Goal: Task Accomplishment & Management: Use online tool/utility

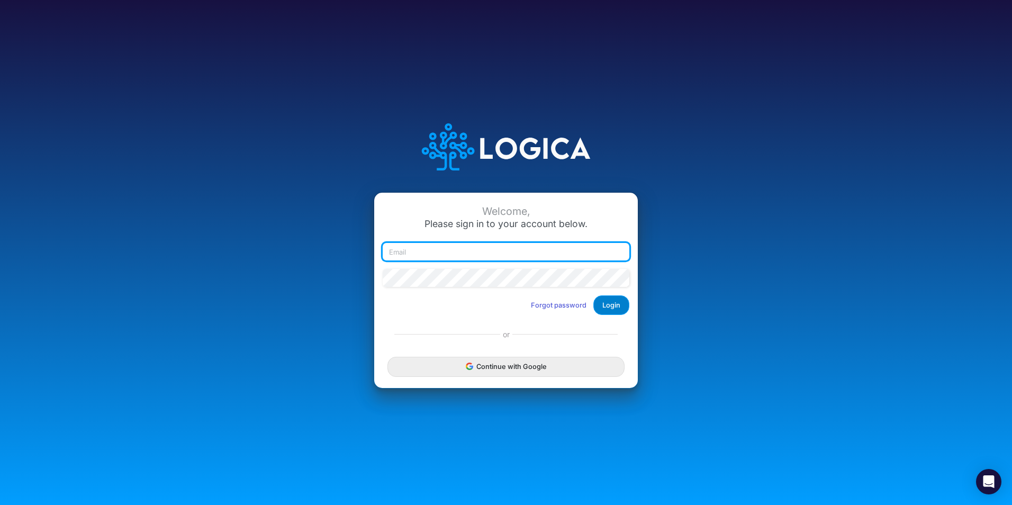
type input "[PERSON_NAME][EMAIL_ADDRESS][PERSON_NAME][DOMAIN_NAME]"
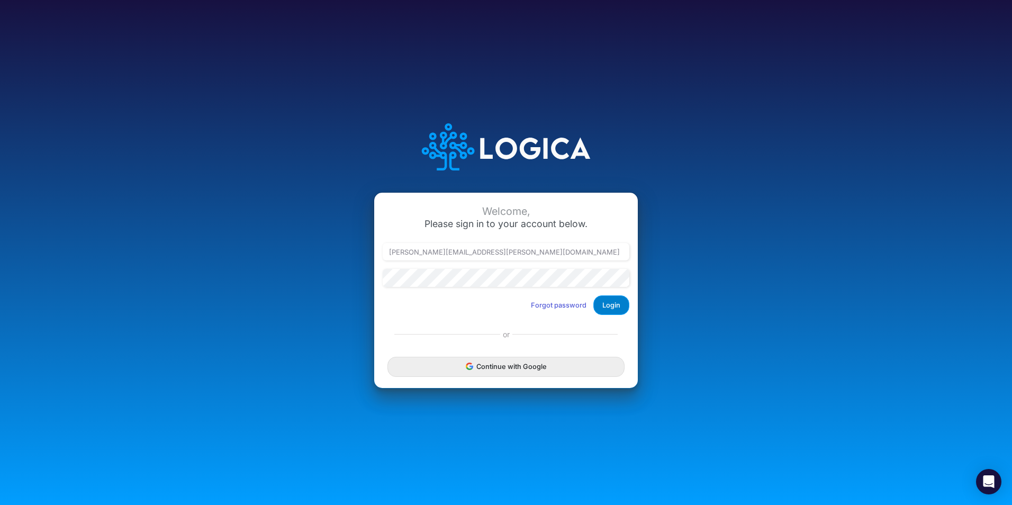
click at [602, 307] on button "Login" at bounding box center [611, 305] width 36 height 20
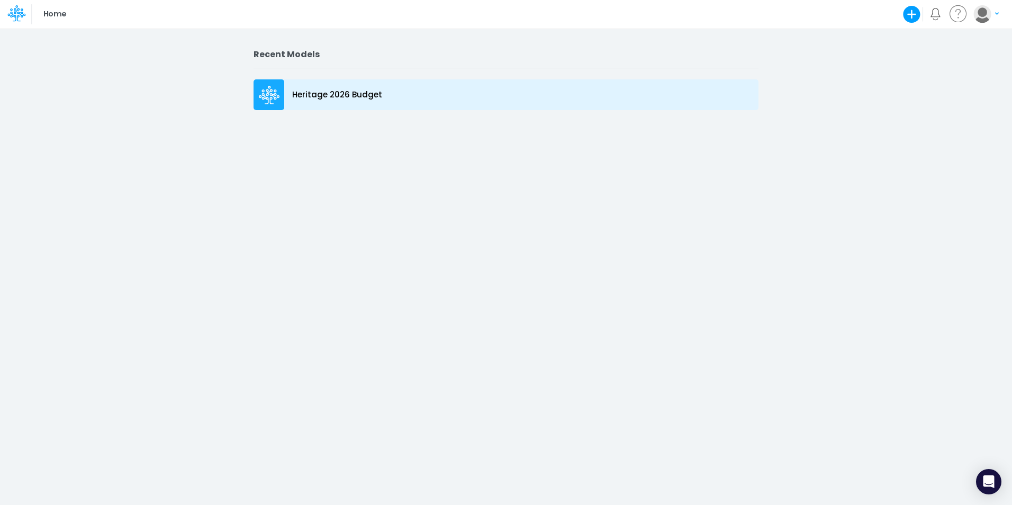
click at [266, 95] on icon at bounding box center [269, 92] width 7 height 7
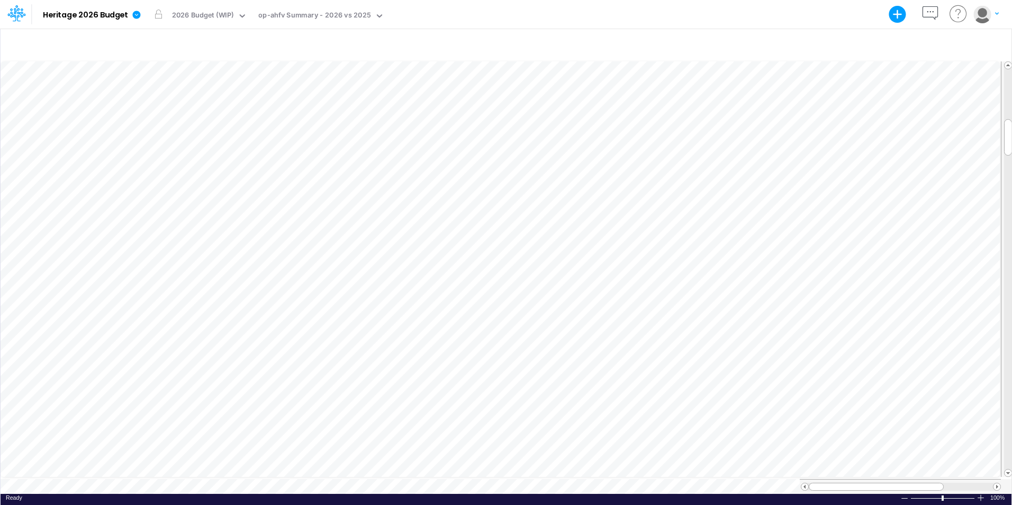
scroll to position [5, 1]
click at [281, 16] on div "op-ahfv Summary - 2026 vs 2025" at bounding box center [314, 16] width 112 height 12
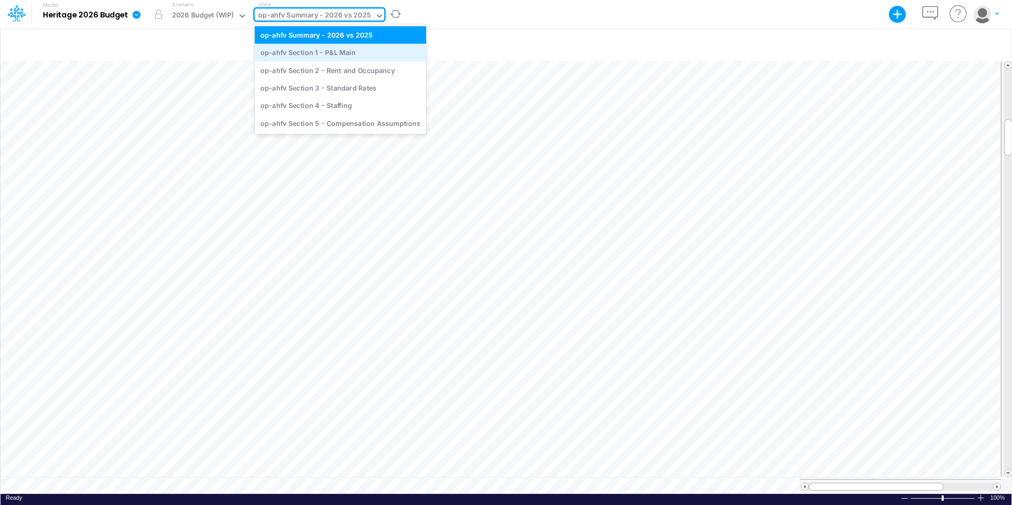
click at [302, 55] on div "op-ahfv Section 1 - P&L Main" at bounding box center [341, 52] width 172 height 17
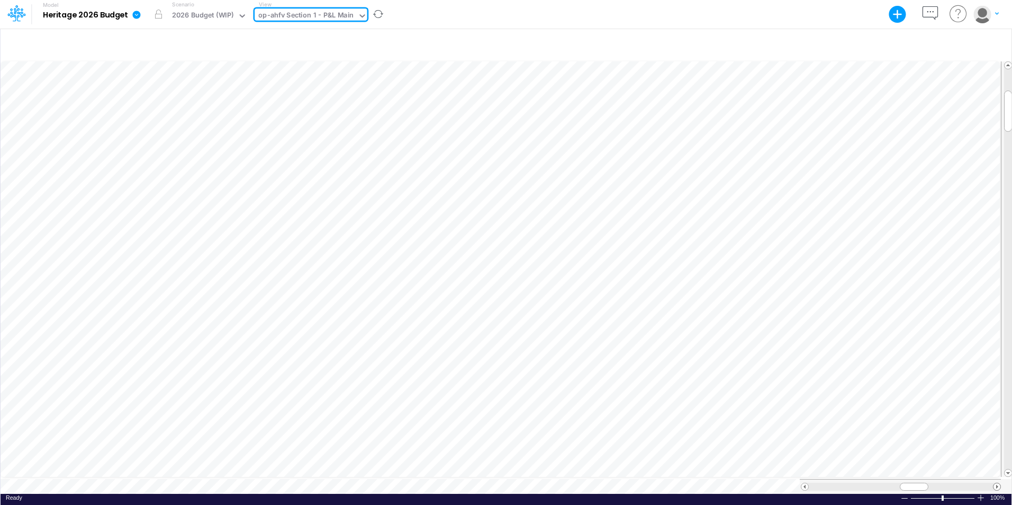
click at [995, 483] on span at bounding box center [997, 486] width 7 height 7
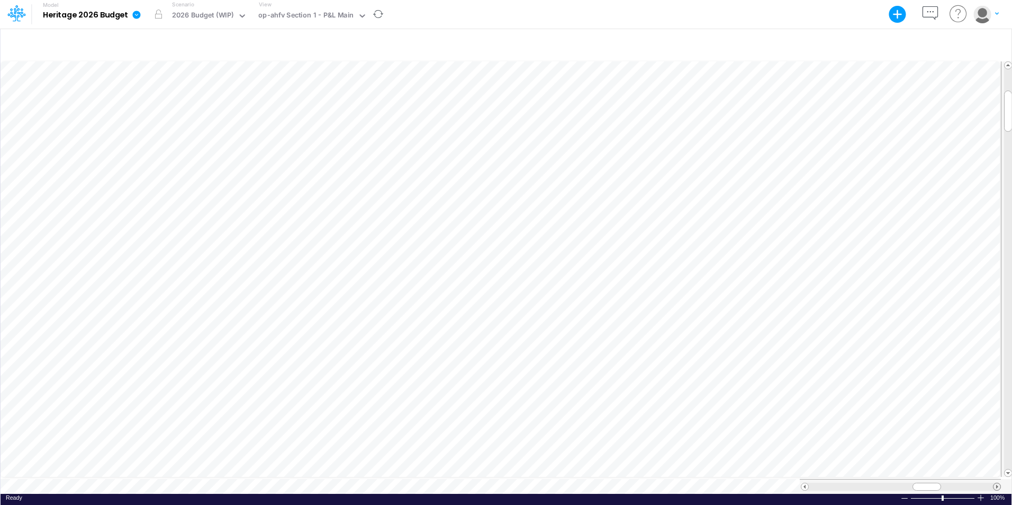
click at [995, 483] on span at bounding box center [997, 486] width 7 height 7
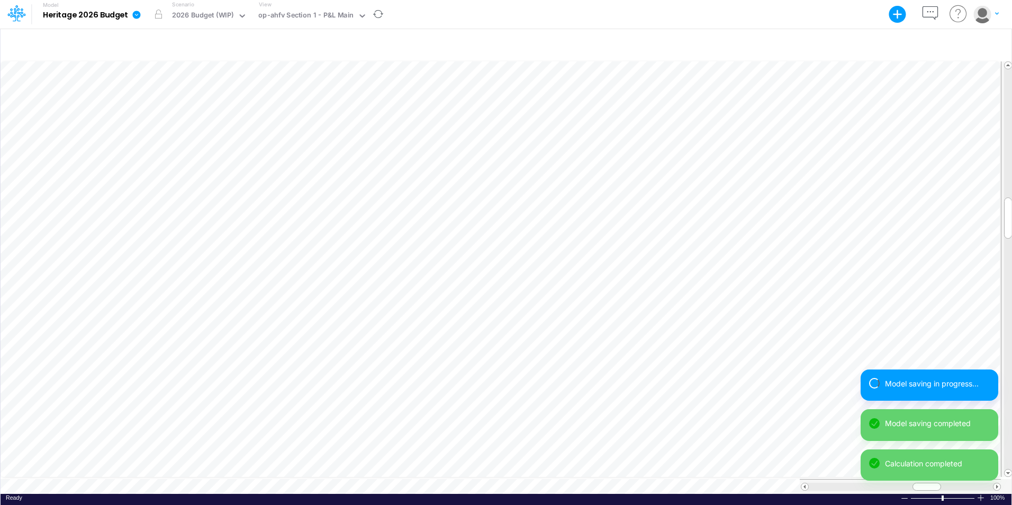
scroll to position [5, 1]
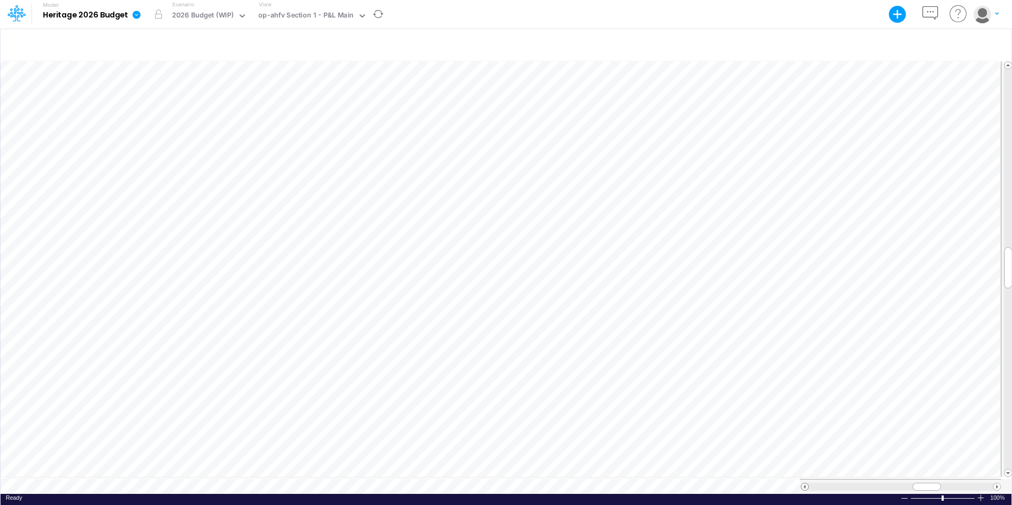
click at [804, 483] on span at bounding box center [805, 486] width 7 height 7
click at [931, 13] on icon "button" at bounding box center [931, 14] width 20 height 20
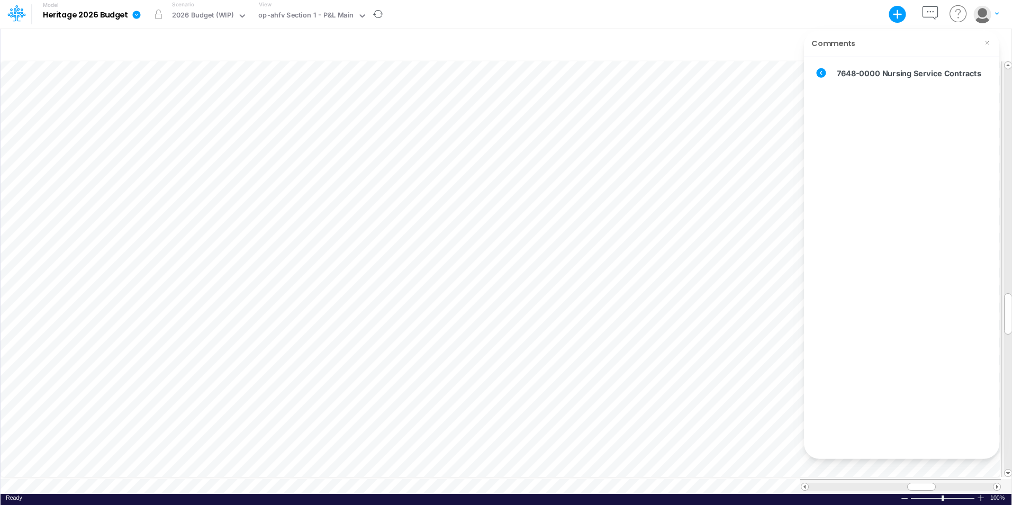
scroll to position [5, 1]
click at [979, 30] on div at bounding box center [506, 45] width 1011 height 30
click at [986, 40] on icon at bounding box center [987, 43] width 8 height 8
click at [996, 482] on div "Model Heritage 2026 Budget Export Excel Scenario 2026 Budget (WIP) View op-ahfv…" at bounding box center [506, 252] width 1012 height 505
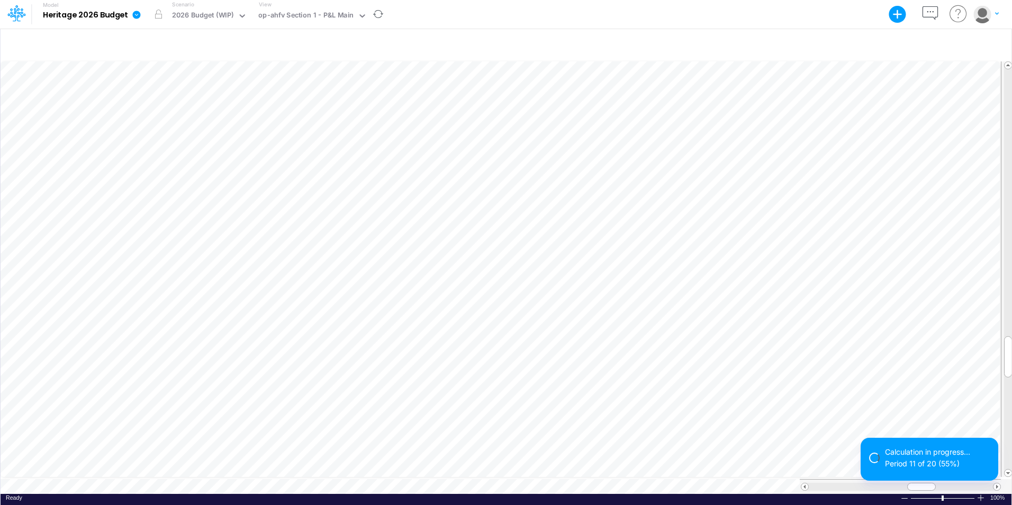
click at [996, 482] on div "Calculation in progress... Period 11 of 20 (55%)" at bounding box center [930, 463] width 138 height 51
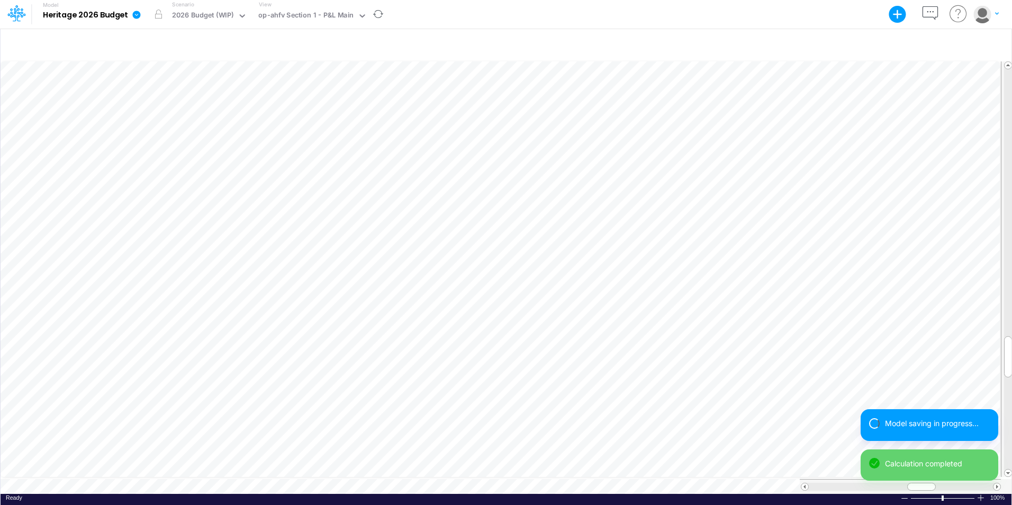
click at [996, 482] on div "Model saving in progress... Calculation completed" at bounding box center [930, 449] width 138 height 80
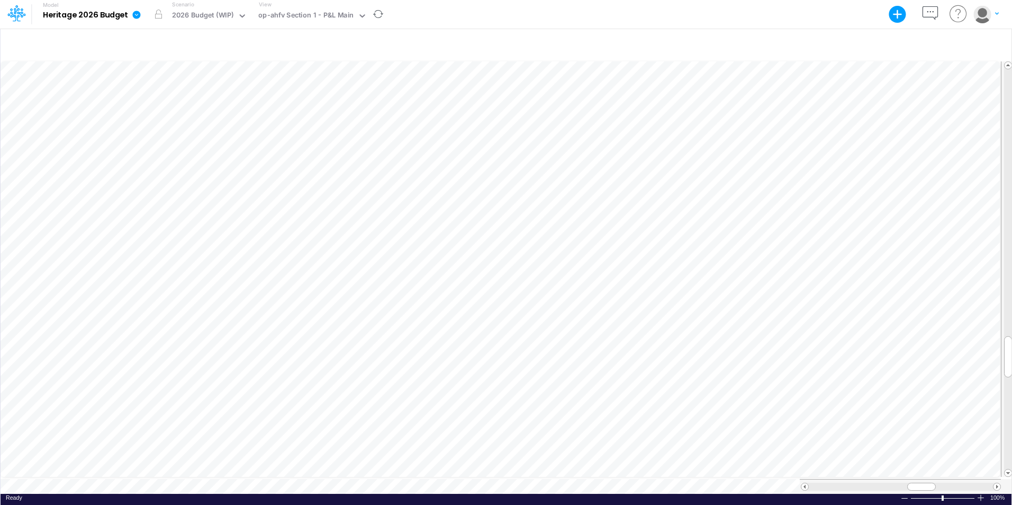
click at [997, 483] on span at bounding box center [997, 486] width 7 height 7
click at [808, 483] on div at bounding box center [805, 487] width 8 height 8
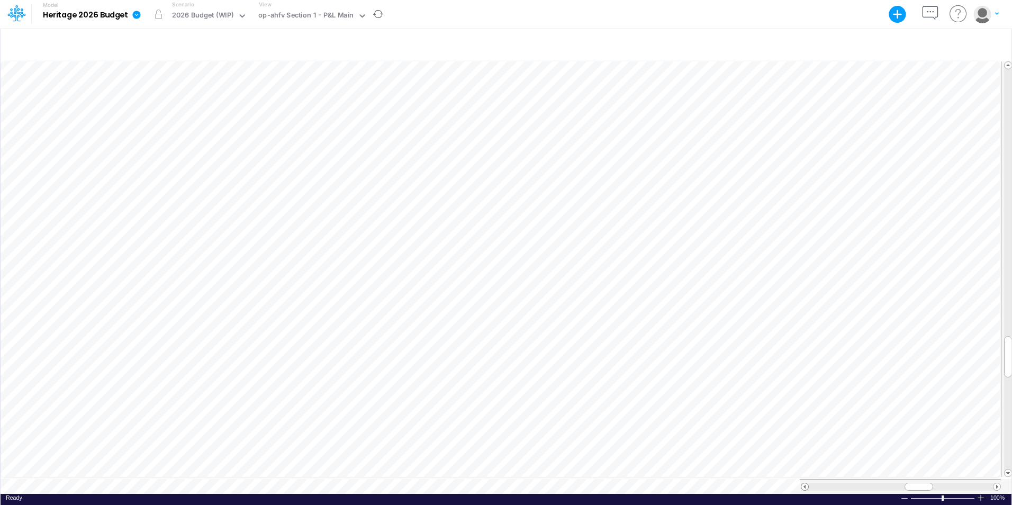
click at [808, 483] on div at bounding box center [805, 487] width 8 height 8
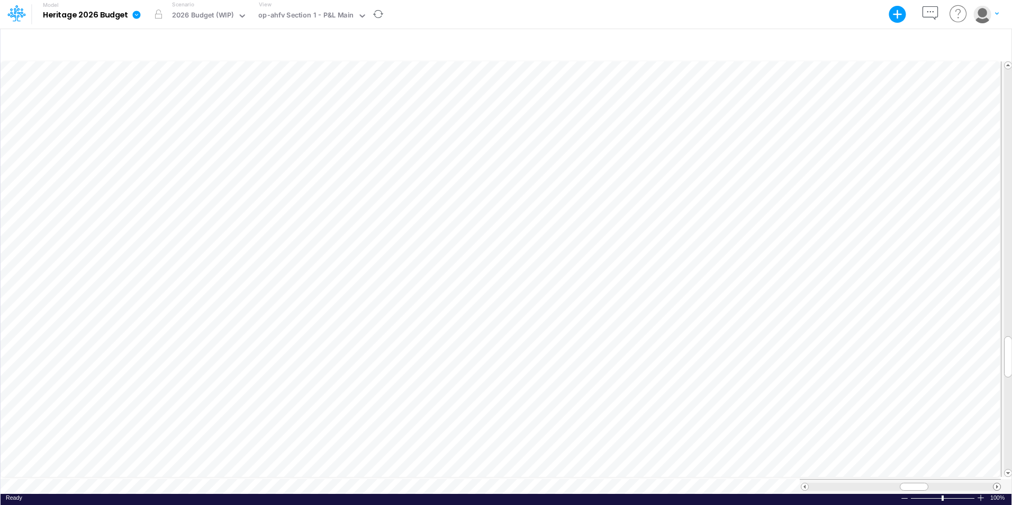
click at [996, 483] on span at bounding box center [997, 486] width 7 height 7
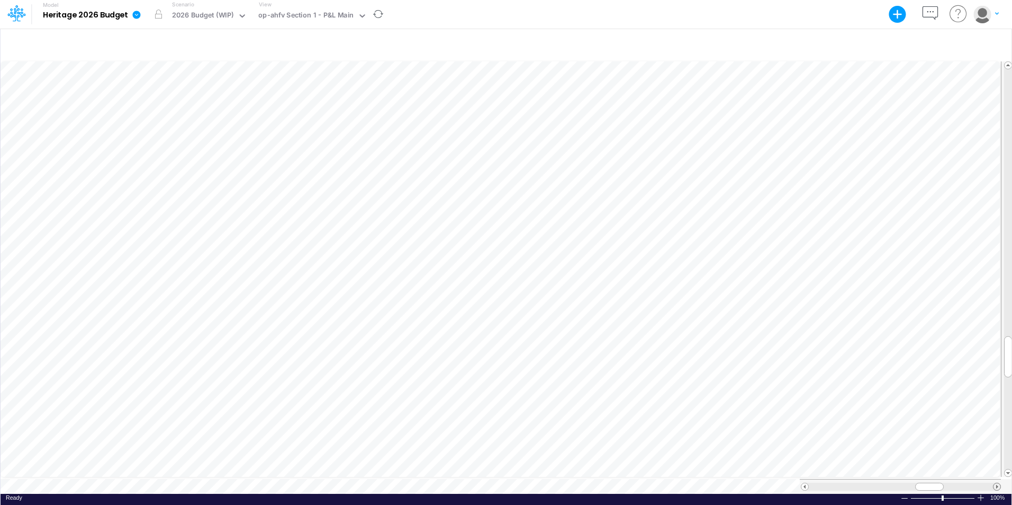
click at [996, 483] on span at bounding box center [997, 486] width 7 height 7
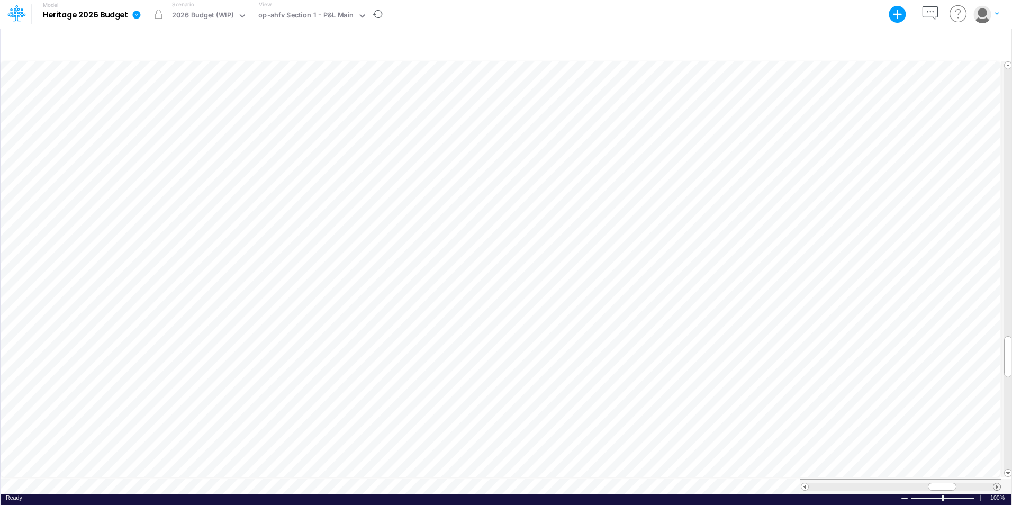
click at [996, 483] on span at bounding box center [997, 486] width 7 height 7
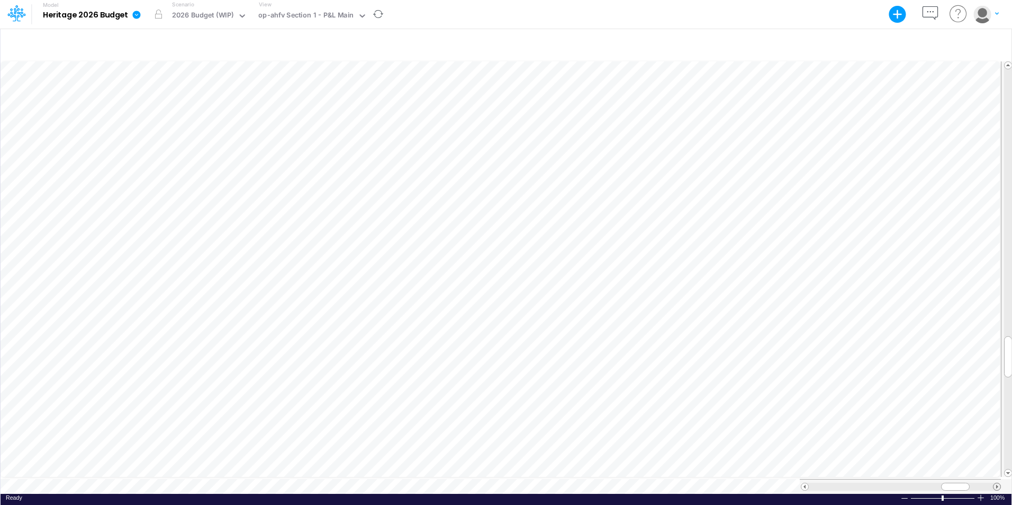
click at [996, 483] on span at bounding box center [997, 486] width 7 height 7
click at [805, 483] on span at bounding box center [805, 486] width 7 height 7
click at [804, 483] on span at bounding box center [805, 486] width 7 height 7
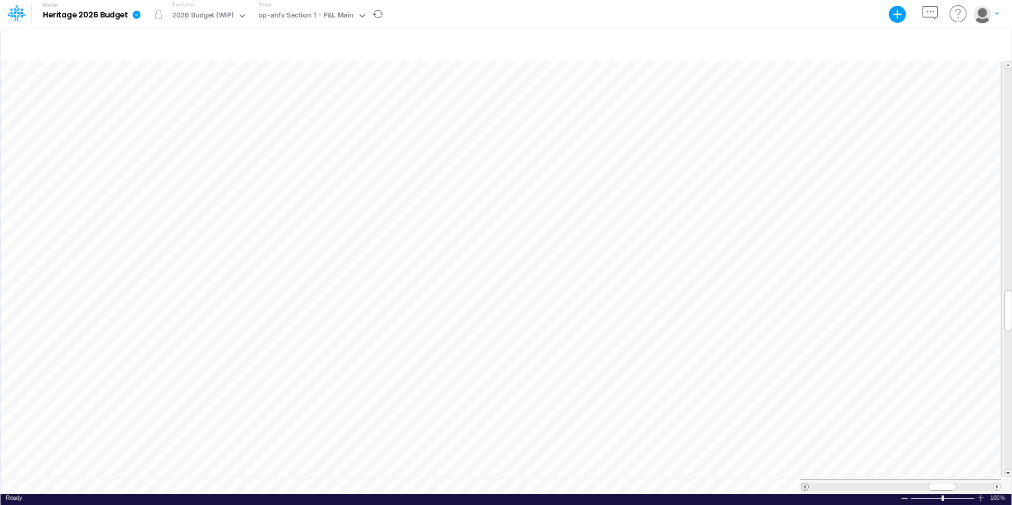
click at [804, 483] on span at bounding box center [805, 486] width 7 height 7
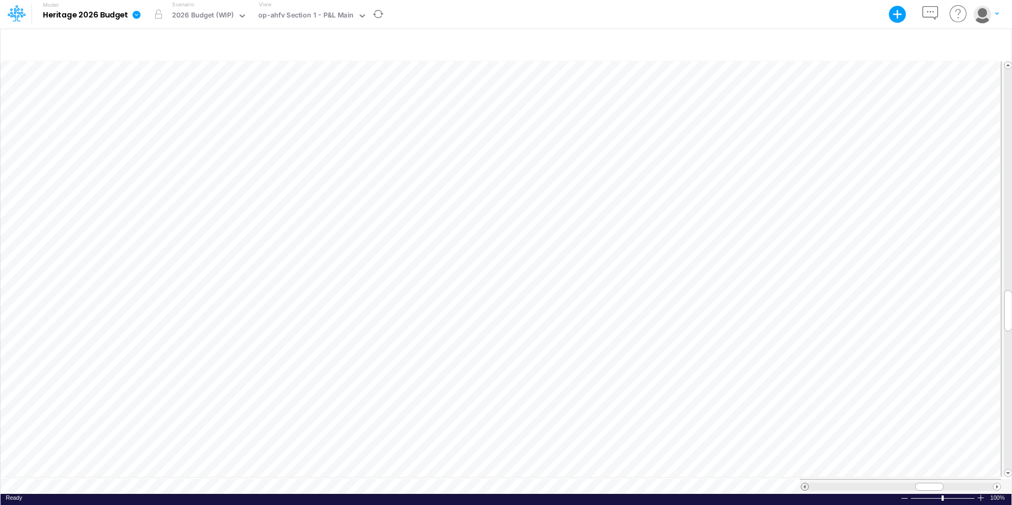
click at [804, 483] on span at bounding box center [805, 486] width 7 height 7
click at [362, 17] on icon at bounding box center [363, 16] width 10 height 10
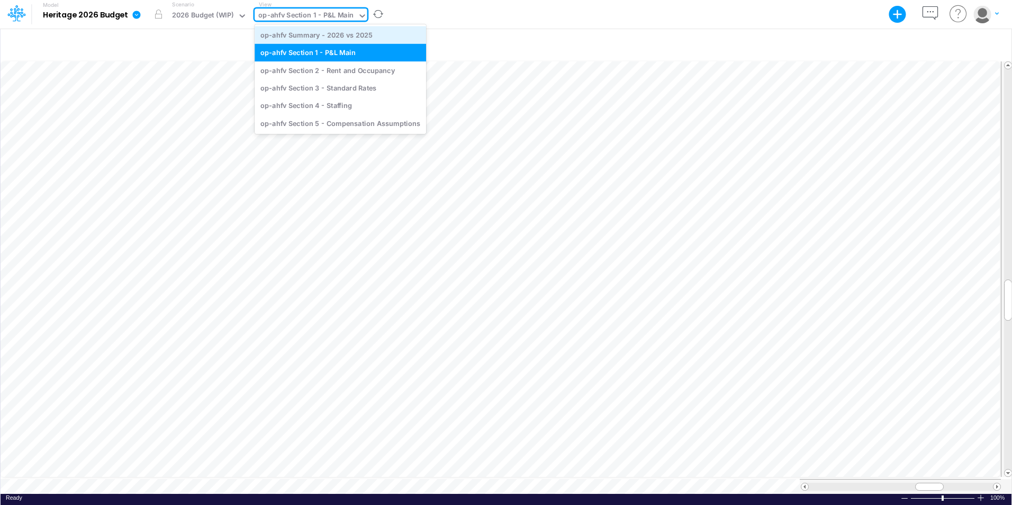
click at [330, 39] on div "op-ahfv Summary - 2026 vs 2025" at bounding box center [341, 34] width 172 height 17
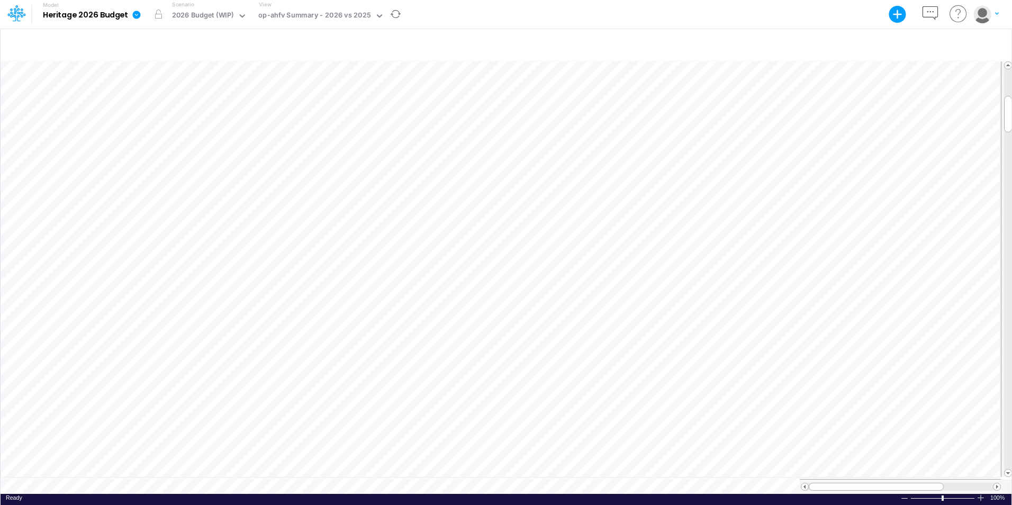
scroll to position [5, 1]
